Goal: Transaction & Acquisition: Purchase product/service

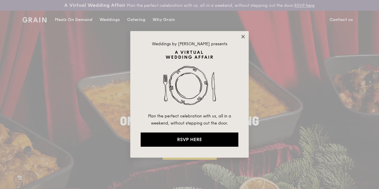
click at [243, 35] on icon at bounding box center [243, 36] width 5 height 5
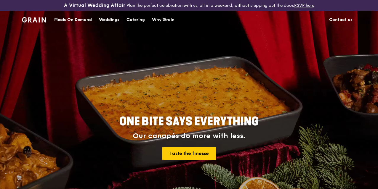
click at [76, 23] on div "Meals On Demand" at bounding box center [73, 20] width 38 height 18
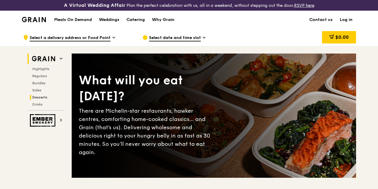
click at [43, 100] on span "Desserts" at bounding box center [39, 97] width 15 height 4
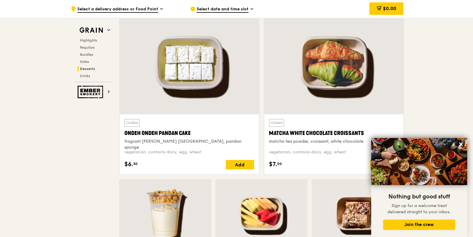
scroll to position [1781, 0]
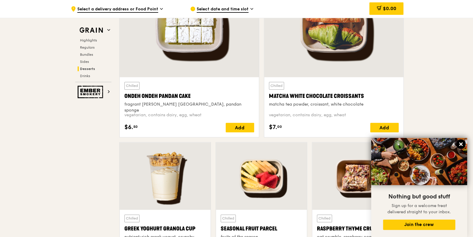
click at [378, 143] on button at bounding box center [460, 143] width 9 height 9
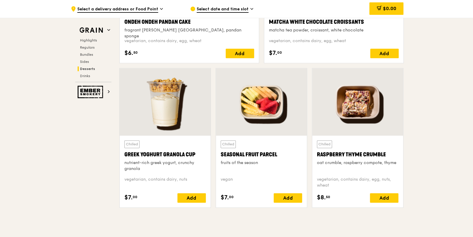
scroll to position [1670, 0]
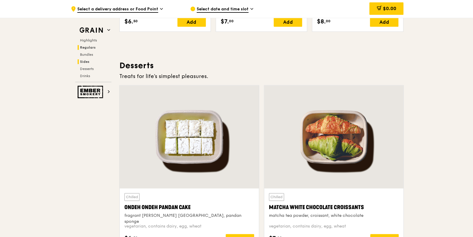
click at [87, 47] on span "Regulars" at bounding box center [88, 47] width 16 height 4
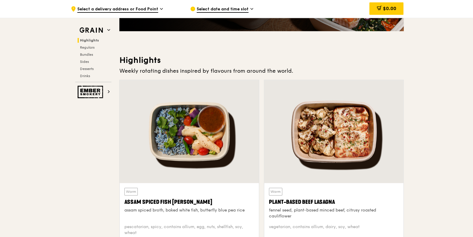
scroll to position [0, 0]
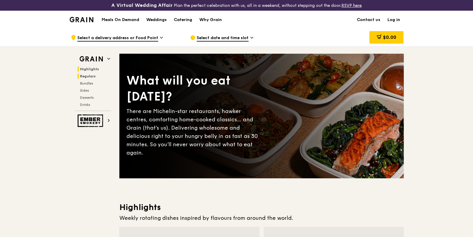
click at [91, 74] on span "Regulars" at bounding box center [88, 76] width 16 height 4
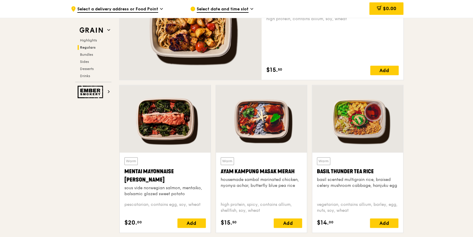
scroll to position [258, 0]
